Goal: Transaction & Acquisition: Purchase product/service

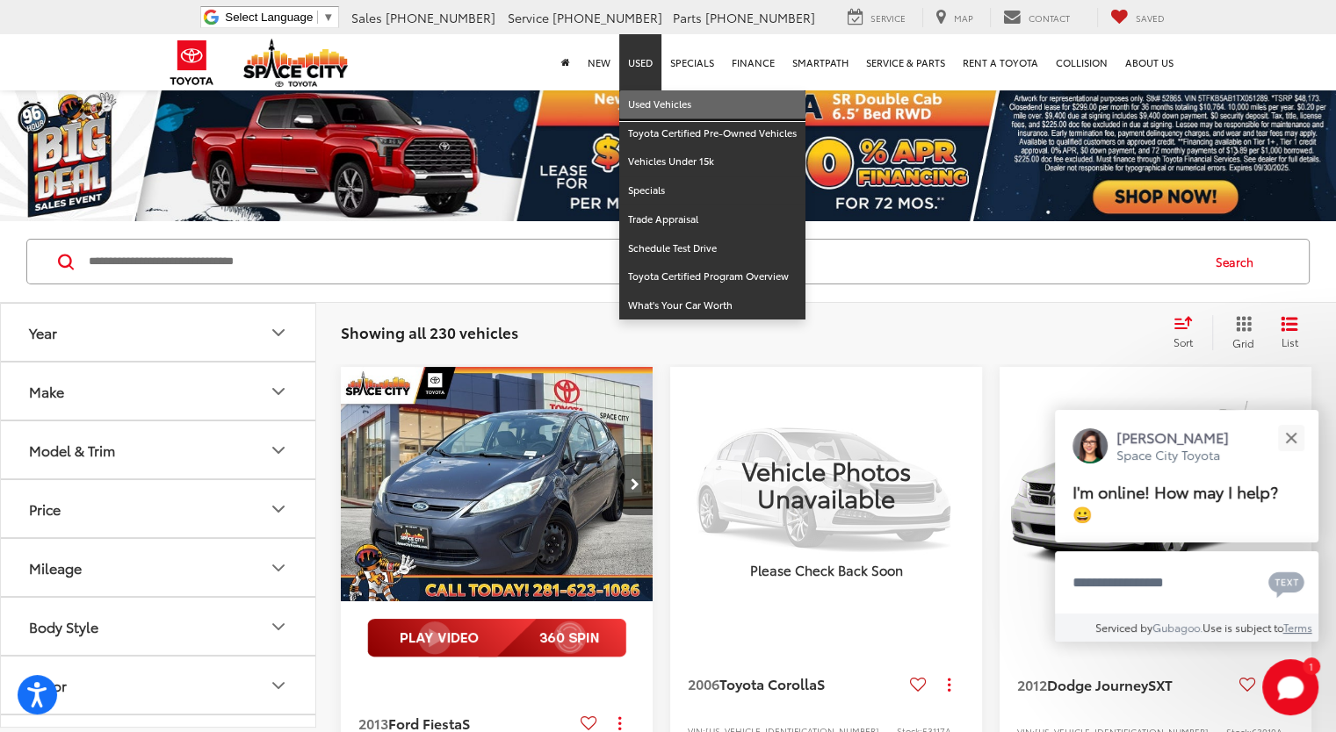
click at [653, 100] on link "Used Vehicles" at bounding box center [712, 104] width 186 height 29
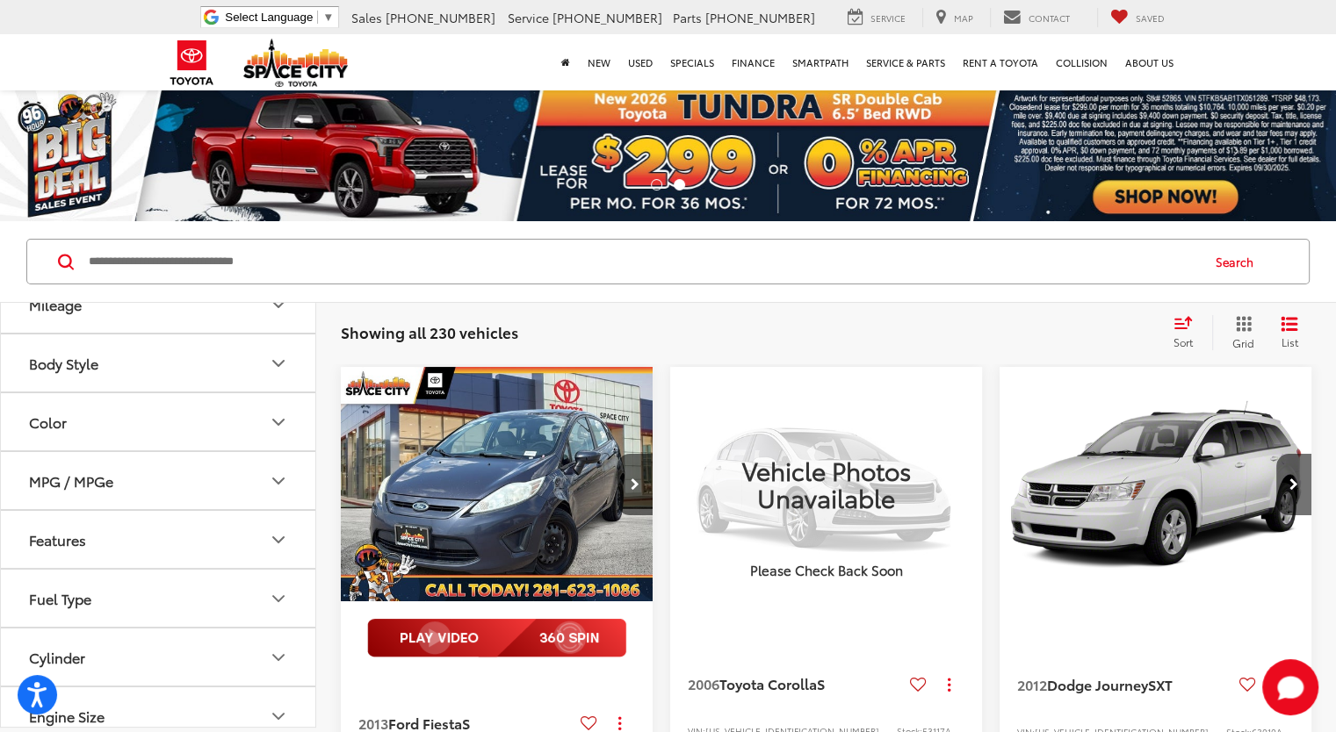
scroll to position [351, 0]
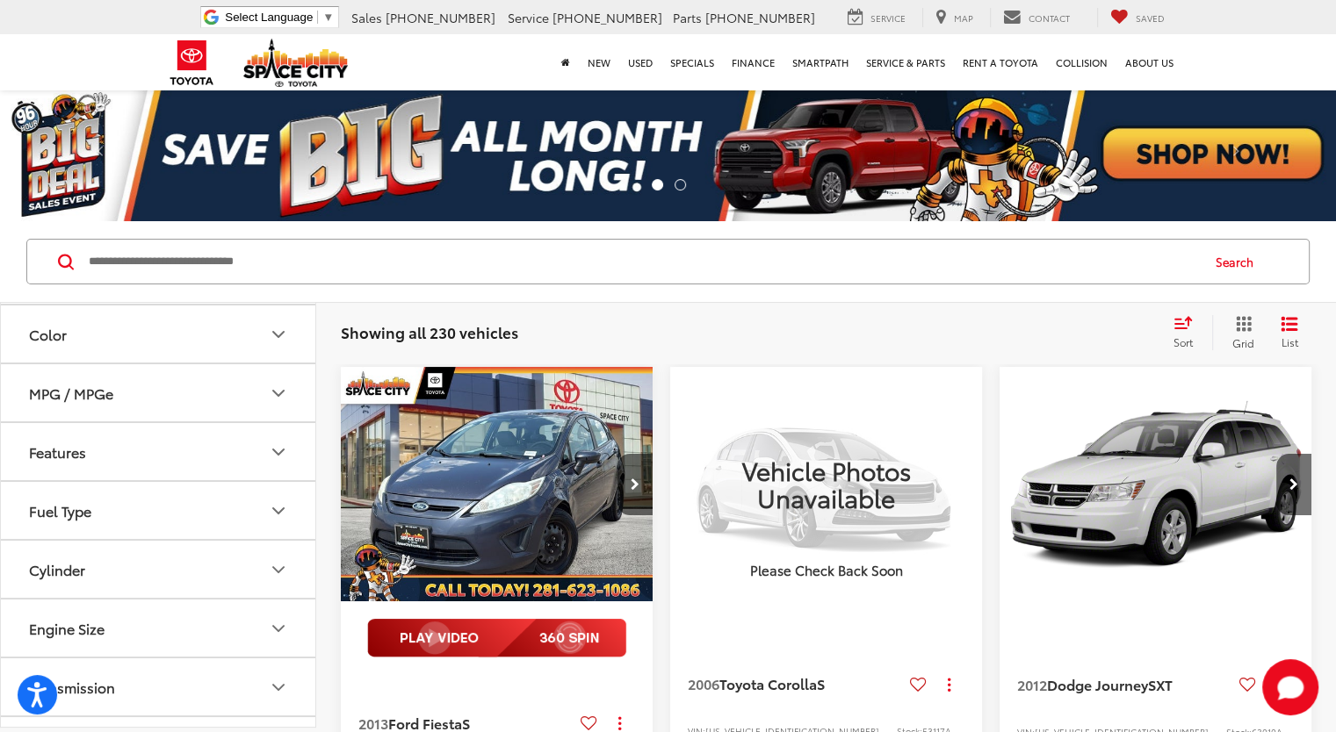
click at [283, 450] on icon "Features" at bounding box center [278, 452] width 11 height 5
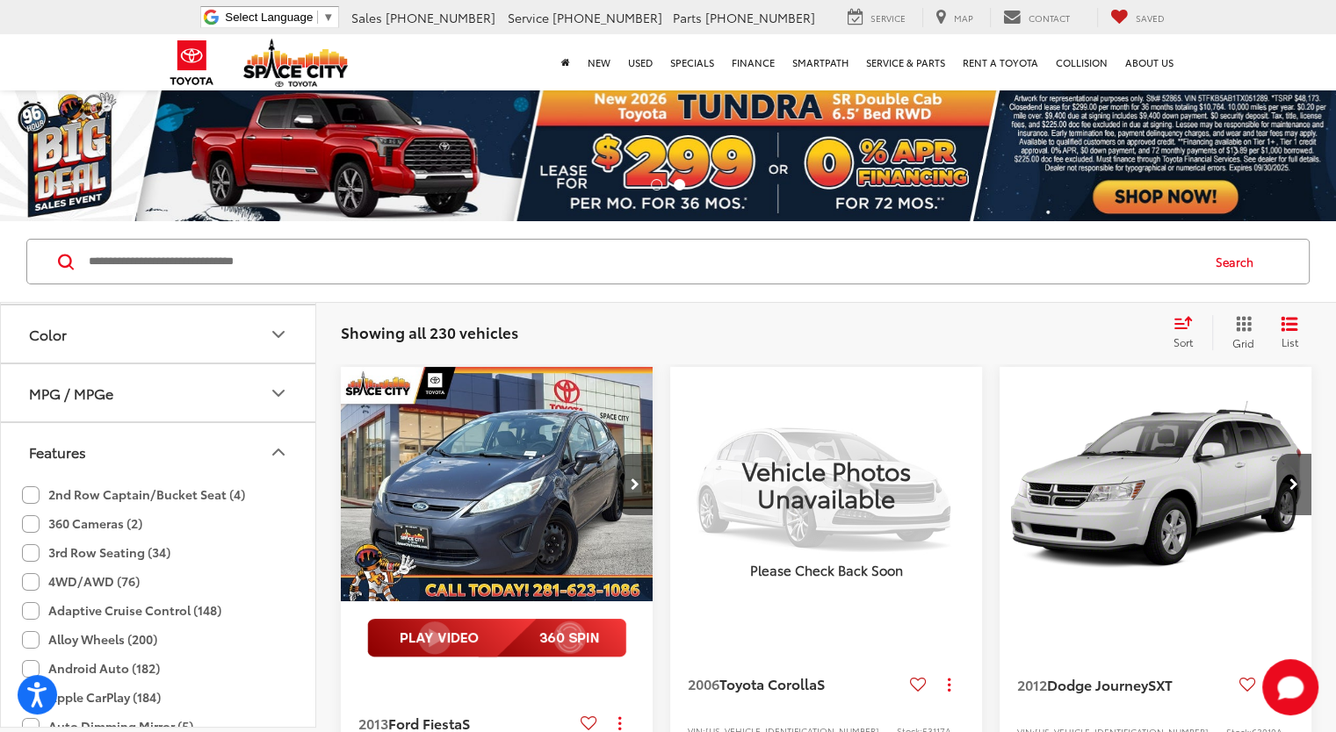
click at [31, 549] on label "3rd Row Seating (34)" at bounding box center [96, 552] width 148 height 29
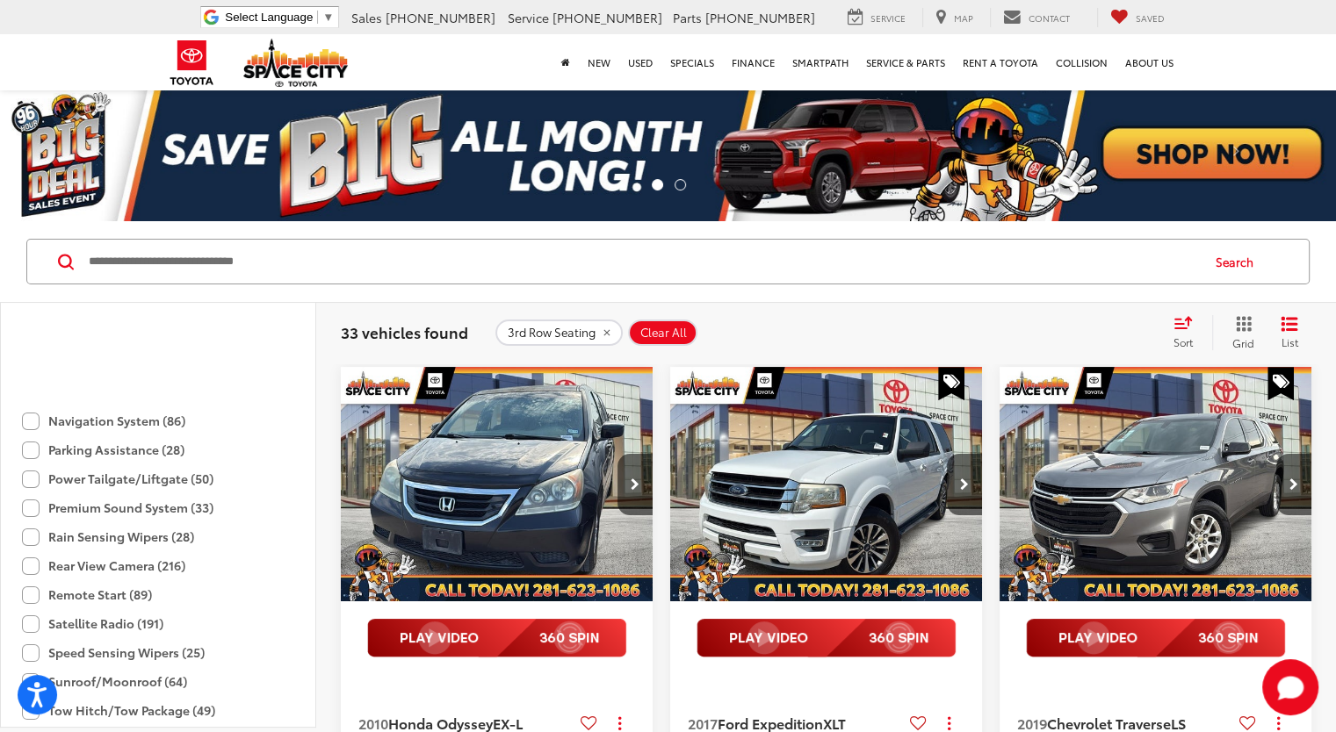
scroll to position [1405, 0]
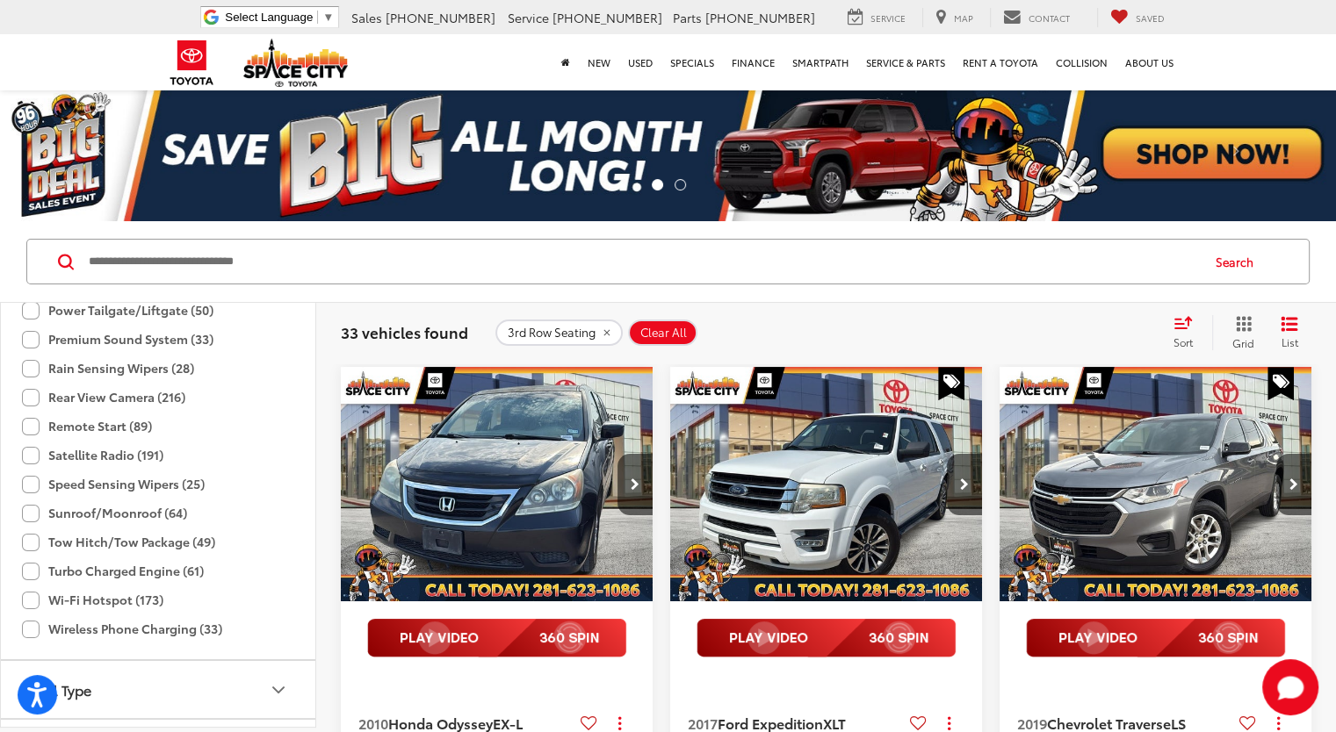
click at [31, 509] on label "Sunroof/Moonroof (64)" at bounding box center [104, 513] width 165 height 29
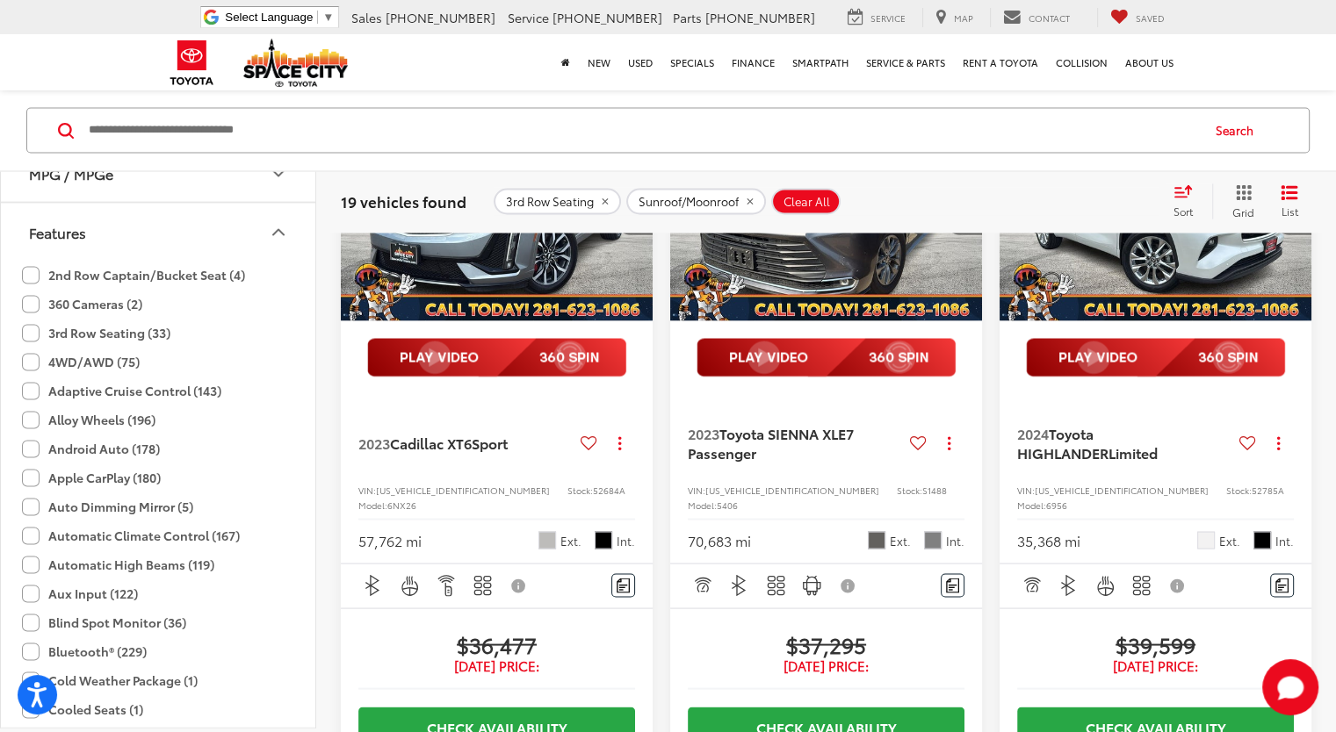
scroll to position [3162, 0]
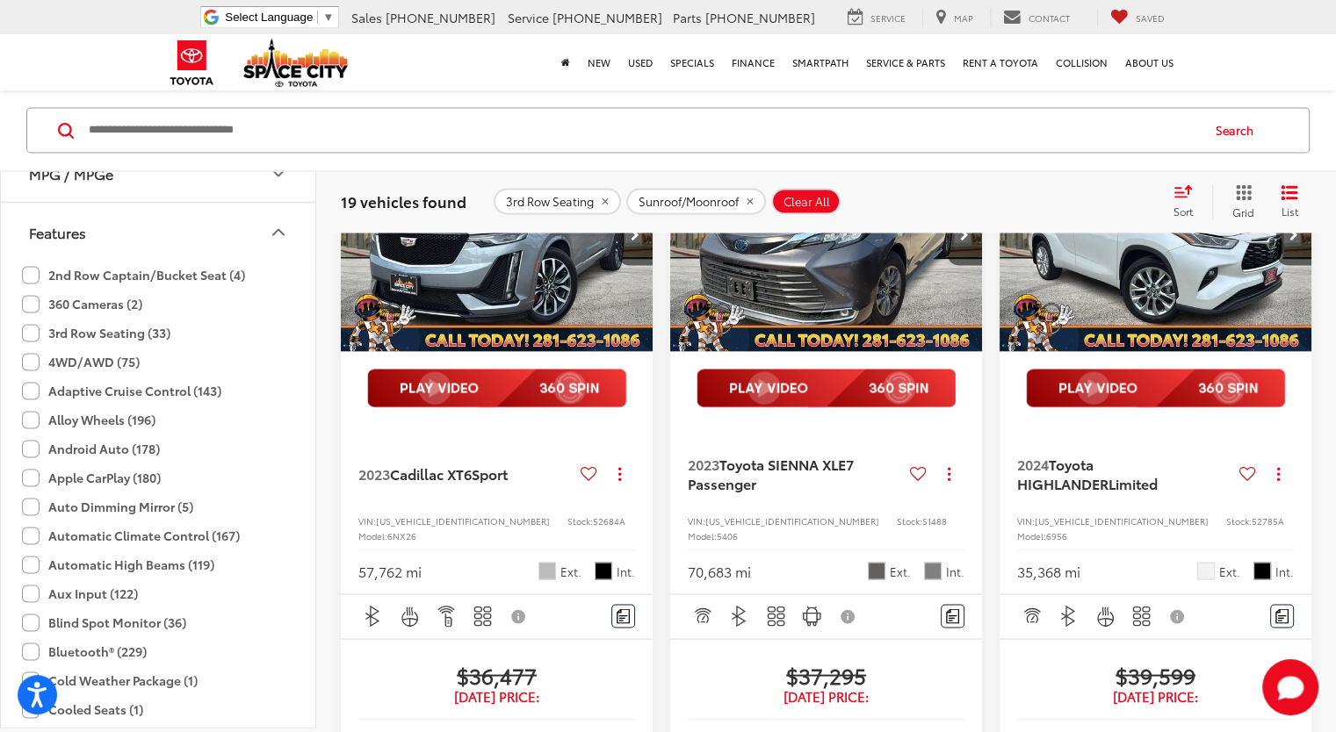
click at [492, 353] on img "2023 Cadillac XT6 Sport 0" at bounding box center [497, 235] width 314 height 236
